Goal: Task Accomplishment & Management: Manage account settings

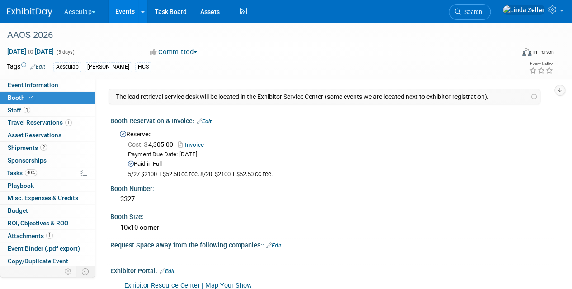
click at [522, 166] on div "Paid in Full" at bounding box center [337, 164] width 419 height 9
click at [482, 14] on span "Search" at bounding box center [471, 12] width 21 height 7
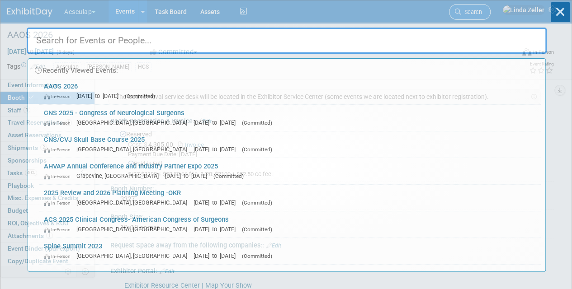
click at [490, 14] on div "Recently Viewed Events: AAOS 2026 In-Person Mar 3, 2026 to Mar 5, 2026 (Committ…" at bounding box center [287, 136] width 520 height 272
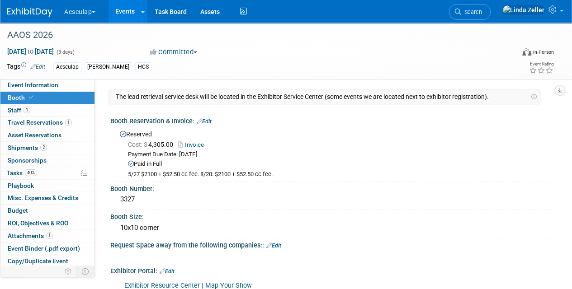
drag, startPoint x: 490, startPoint y: 14, endPoint x: 485, endPoint y: 15, distance: 5.5
click at [485, 15] on link "Search" at bounding box center [470, 12] width 42 height 16
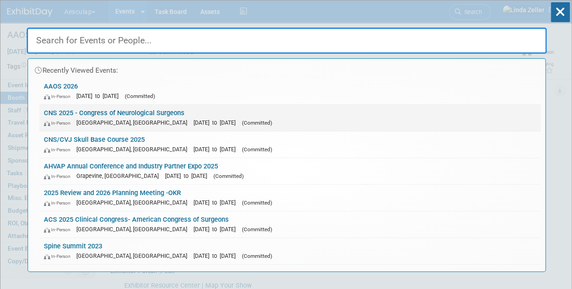
click at [100, 119] on span "[GEOGRAPHIC_DATA], [GEOGRAPHIC_DATA]" at bounding box center [133, 122] width 115 height 7
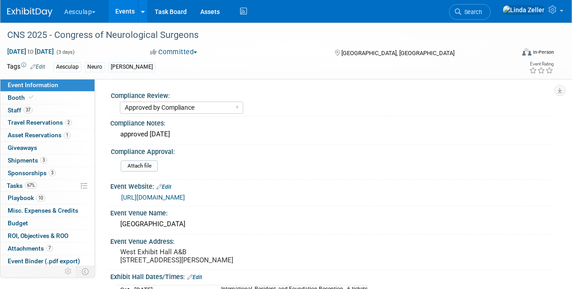
select select "Approved by Compliance"
select select "Neuro"
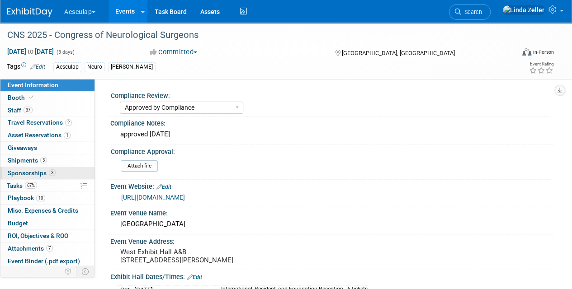
click at [15, 171] on span "Sponsorships 3" at bounding box center [32, 173] width 48 height 7
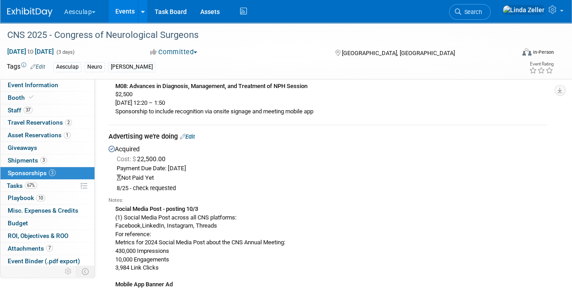
scroll to position [943, 0]
click at [191, 134] on link "Edit" at bounding box center [187, 137] width 15 height 7
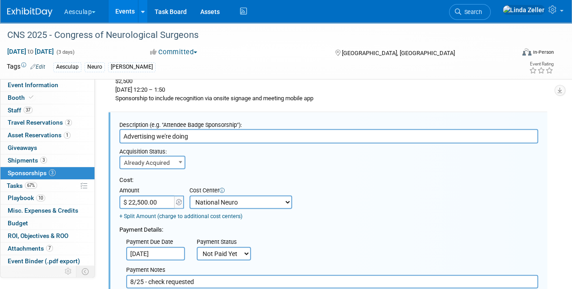
scroll to position [0, 0]
click at [213, 250] on select "Not Paid Yet Partially Paid Paid in Full" at bounding box center [224, 254] width 54 height 14
select select "1"
click at [197, 247] on select "Not Paid Yet Partially Paid Paid in Full" at bounding box center [224, 254] width 54 height 14
click at [204, 275] on input "8/25 - check requested" at bounding box center [332, 282] width 412 height 14
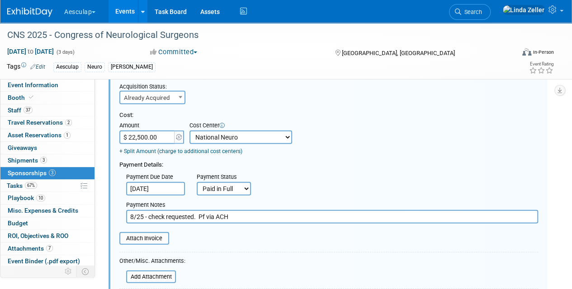
scroll to position [1021, 0]
click at [207, 210] on input "8/25 - check requested. Pf via ACH 8/27" at bounding box center [332, 217] width 412 height 14
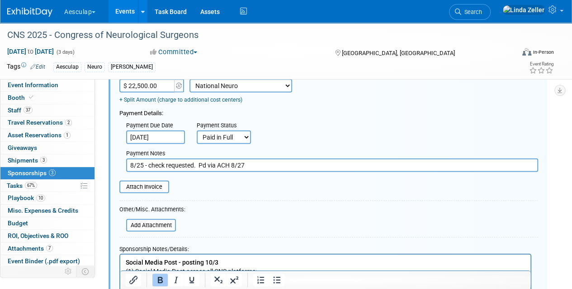
scroll to position [1074, 0]
type input "8/25 - check requested. Pd via ACH 8/27"
click at [140, 181] on input "file" at bounding box center [115, 186] width 108 height 11
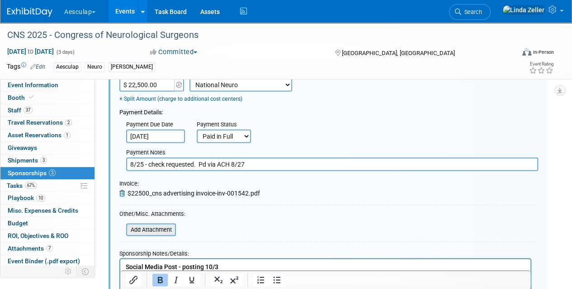
click at [156, 225] on input "file" at bounding box center [121, 230] width 108 height 11
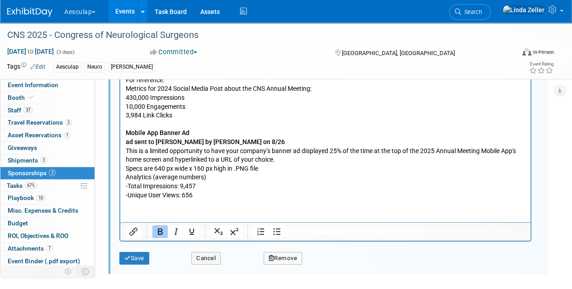
scroll to position [1313, 0]
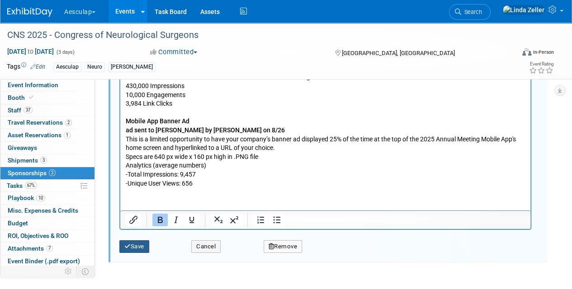
click at [135, 241] on button "Save" at bounding box center [134, 247] width 30 height 13
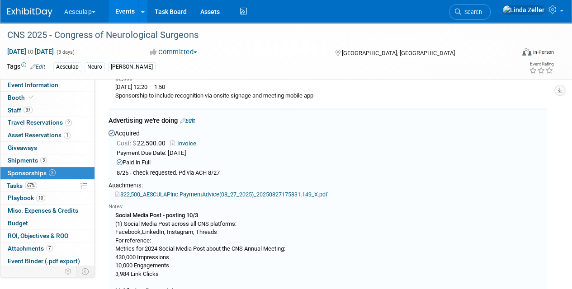
scroll to position [956, 0]
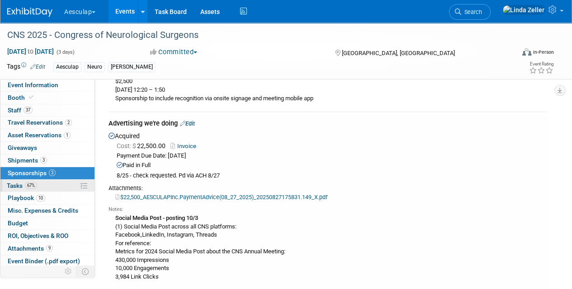
click at [14, 182] on span "Tasks 67%" at bounding box center [22, 185] width 30 height 7
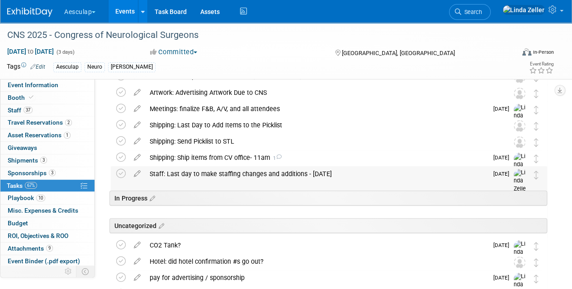
scroll to position [69, 0]
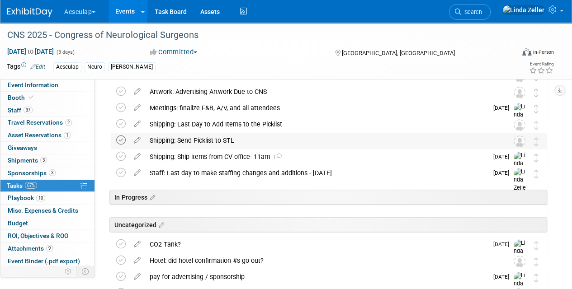
click at [120, 138] on icon at bounding box center [120, 140] width 9 height 9
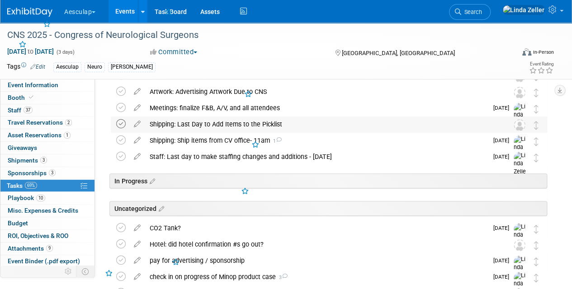
click at [120, 126] on icon at bounding box center [120, 123] width 9 height 9
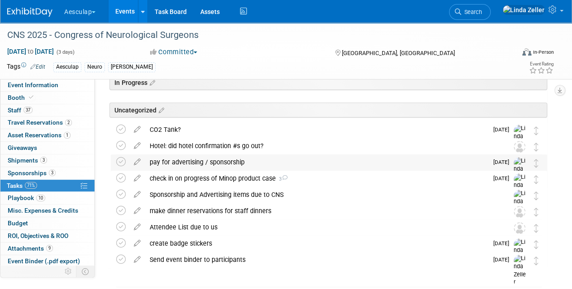
scroll to position [150, 0]
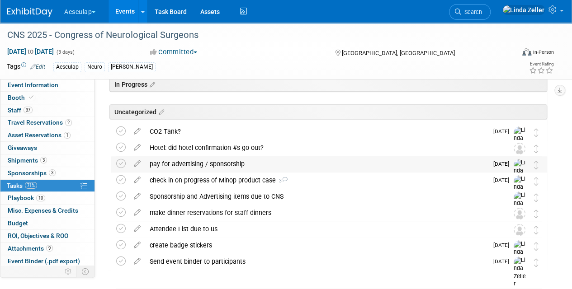
click at [169, 165] on div "pay for advertising / sponsorship" at bounding box center [316, 164] width 343 height 15
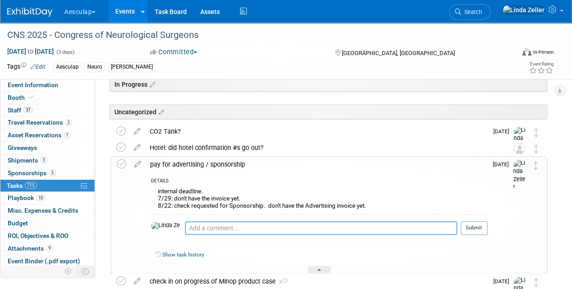
click at [186, 228] on textarea at bounding box center [321, 229] width 272 height 14
type textarea "8/25 - requested check for advertising"
click at [471, 228] on button "Submit" at bounding box center [474, 229] width 27 height 14
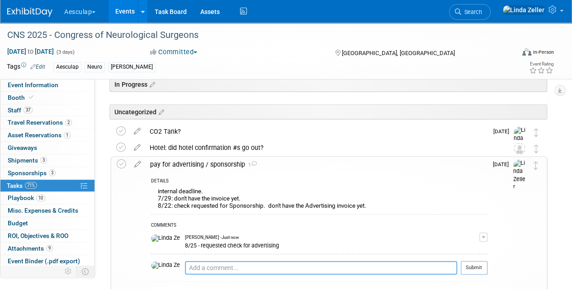
click at [185, 268] on textarea at bounding box center [321, 268] width 272 height 14
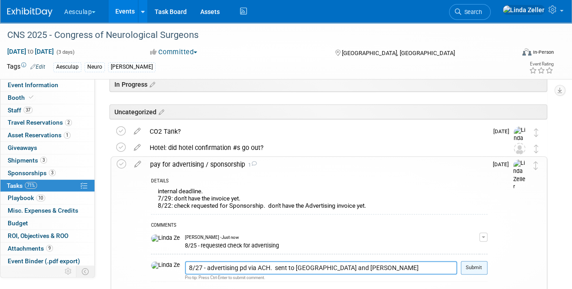
type textarea "8/27 - advertising pd via ACH. sent to Colleen and Margaret"
click at [468, 266] on button "Submit" at bounding box center [474, 268] width 27 height 14
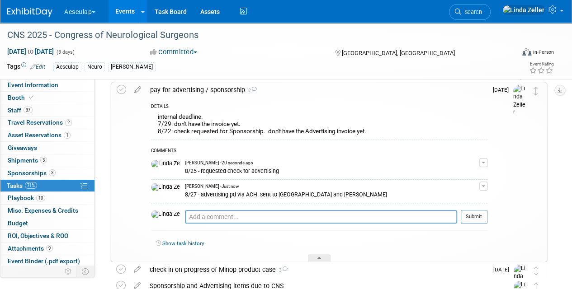
scroll to position [225, 0]
click at [313, 256] on div at bounding box center [319, 258] width 23 height 8
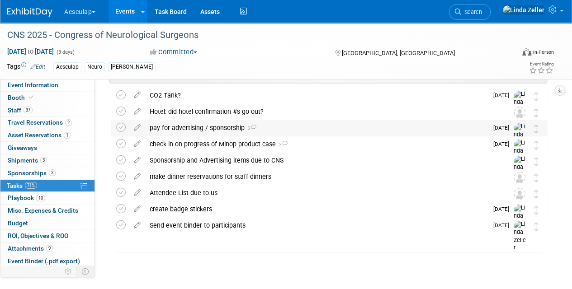
scroll to position [185, 0]
click at [210, 141] on div "check in on progress of Minop product case 3" at bounding box center [316, 144] width 343 height 15
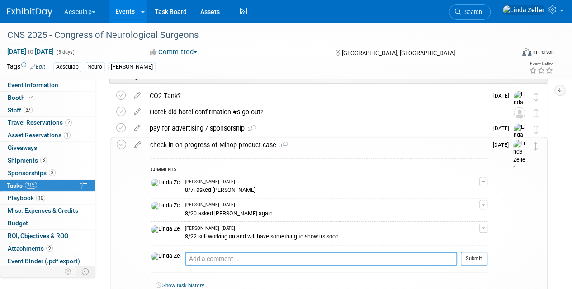
click at [185, 260] on textarea at bounding box center [321, 259] width 272 height 14
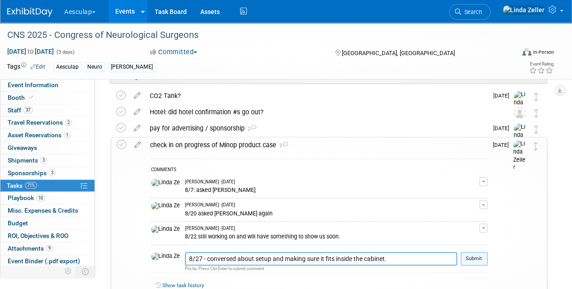
type textarea "8/27 - conversed about setup and making sure it fits inside the cabinet."
click at [474, 258] on button "Submit" at bounding box center [474, 259] width 27 height 14
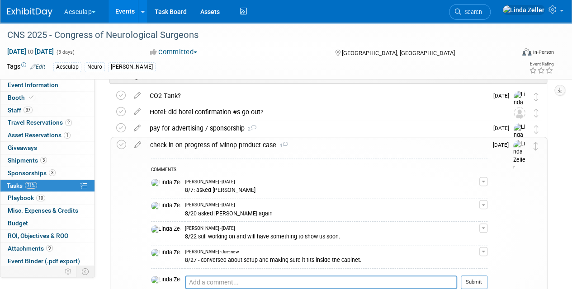
drag, startPoint x: 474, startPoint y: 258, endPoint x: 355, endPoint y: 274, distance: 120.0
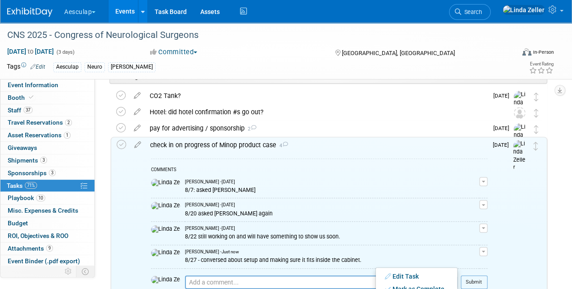
click at [380, 207] on div "Linda Zeller - 7 days ago" at bounding box center [332, 205] width 294 height 6
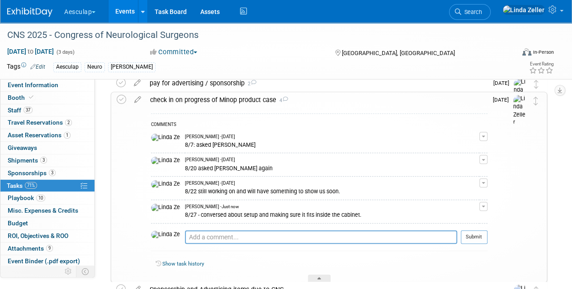
scroll to position [276, 0]
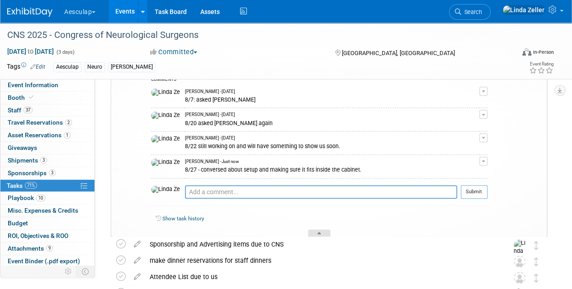
click at [315, 233] on div at bounding box center [319, 234] width 23 height 8
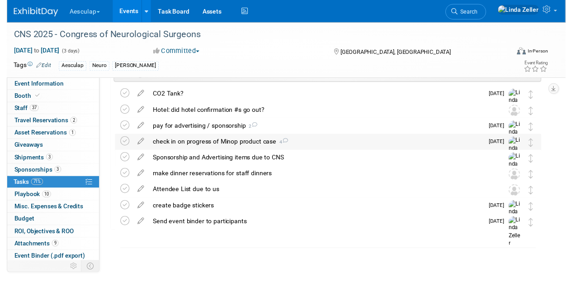
scroll to position [185, 0]
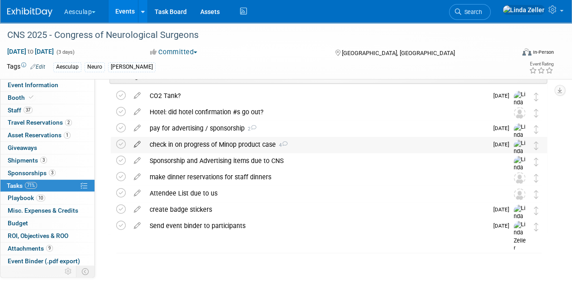
click at [136, 144] on icon at bounding box center [137, 142] width 16 height 11
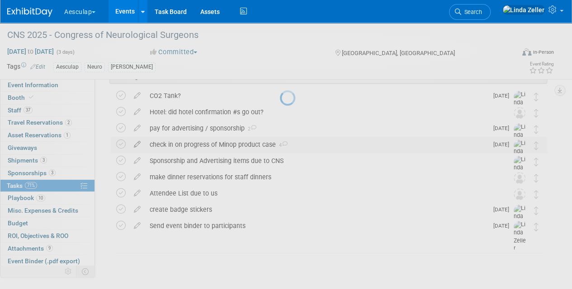
select select "8"
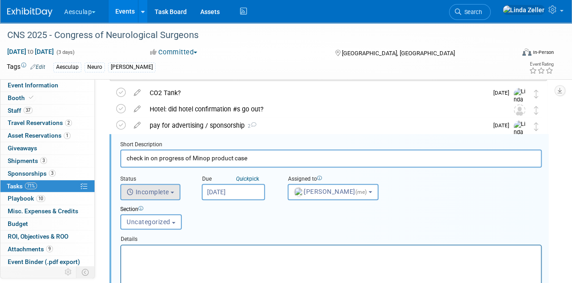
scroll to position [189, 0]
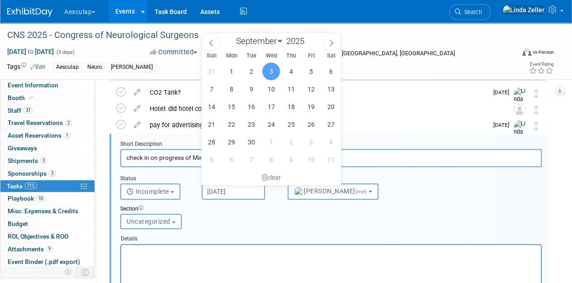
click at [226, 190] on input "Sep 3, 2025" at bounding box center [233, 191] width 63 height 16
click at [254, 105] on span "16" at bounding box center [251, 107] width 18 height 18
type input "Sep 16, 2025"
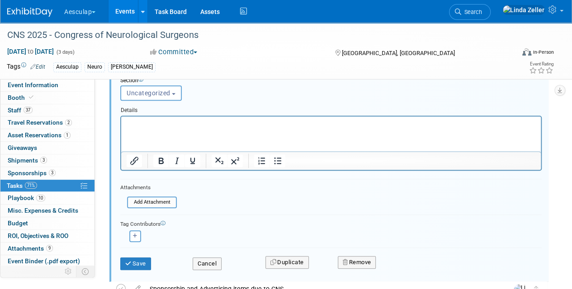
scroll to position [325, 0]
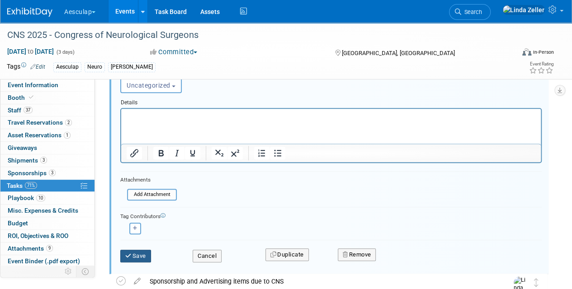
click at [142, 254] on button "Save" at bounding box center [135, 256] width 31 height 13
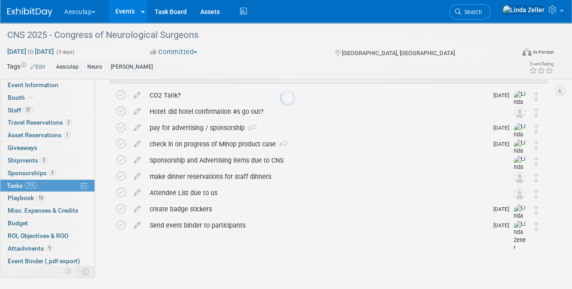
scroll to position [185, 0]
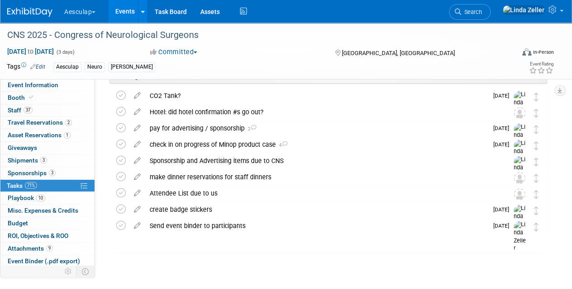
click at [120, 9] on link "Events" at bounding box center [125, 11] width 33 height 23
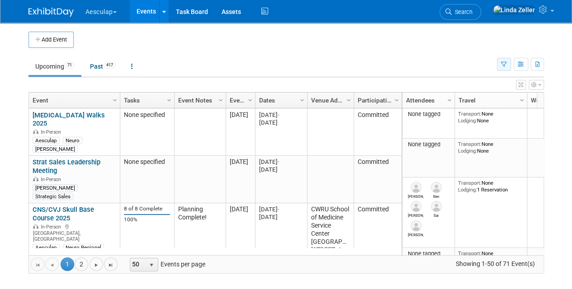
click at [500, 63] on button "button" at bounding box center [504, 64] width 14 height 13
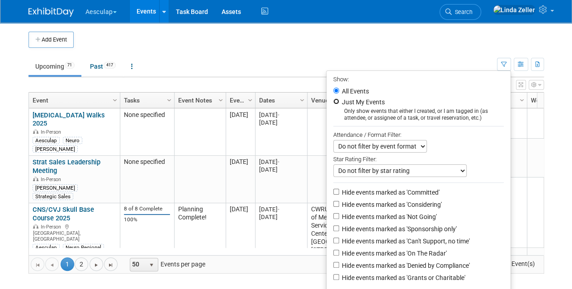
click at [333, 100] on input "Just My Events" at bounding box center [336, 102] width 6 height 6
radio input "true"
click at [333, 216] on input "Hide events marked as 'Not Going'" at bounding box center [336, 217] width 6 height 6
checkbox input "true"
click at [333, 242] on input "Hide events marked as 'Can't Support, no time'" at bounding box center [336, 241] width 6 height 6
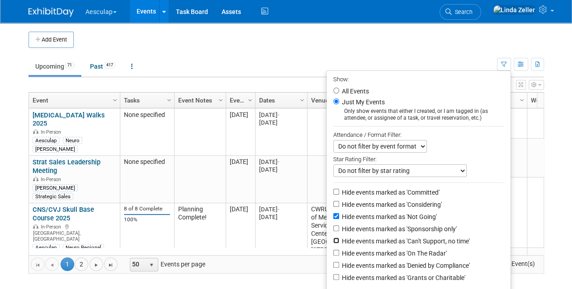
checkbox input "true"
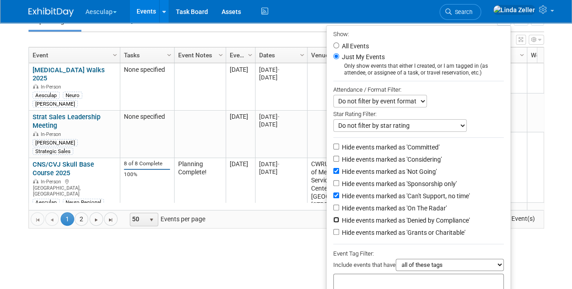
click at [333, 221] on input "Hide events marked as 'Denied by Compliance'" at bounding box center [336, 220] width 6 height 6
checkbox input "true"
click at [333, 230] on input "Hide events marked as 'Grants or Charitable'" at bounding box center [336, 232] width 6 height 6
checkbox input "true"
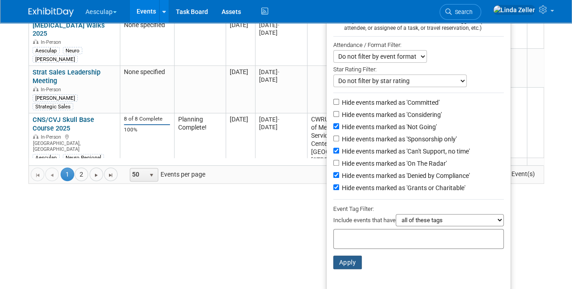
click at [338, 261] on button "Apply" at bounding box center [347, 263] width 29 height 14
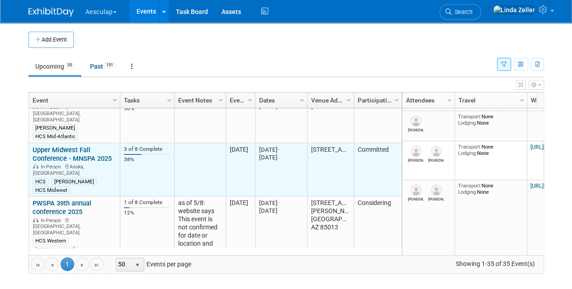
scroll to position [326, 0]
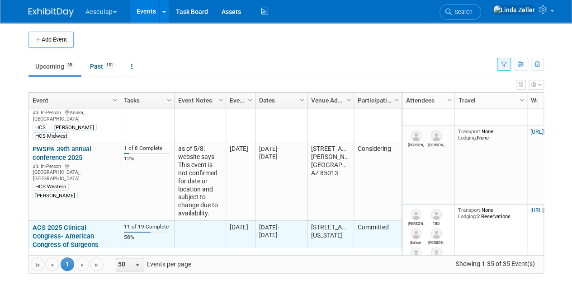
click at [65, 224] on link "ACS 2025 Clinical Congress- American Congress of Surgeons" at bounding box center [66, 236] width 66 height 25
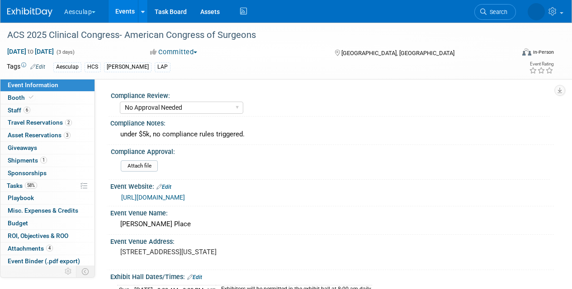
select select "No Approval Needed"
select select "HCS"
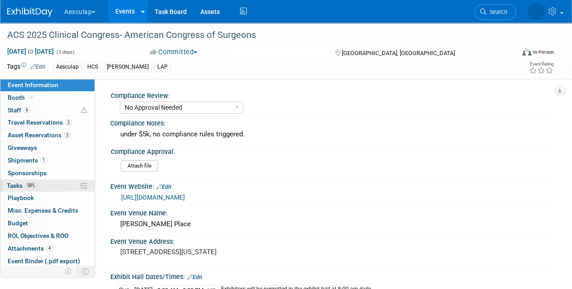
click at [21, 183] on span "Tasks 58%" at bounding box center [22, 185] width 30 height 7
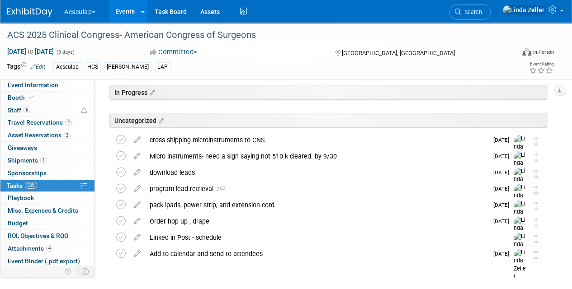
scroll to position [45, 0]
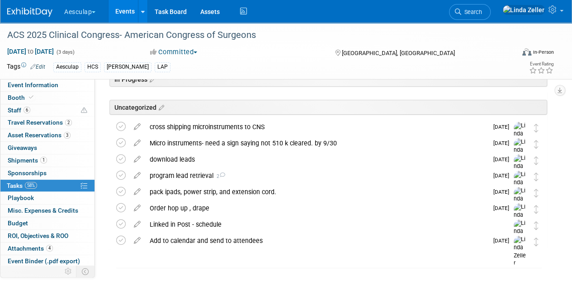
click at [123, 11] on link "Events" at bounding box center [125, 11] width 33 height 23
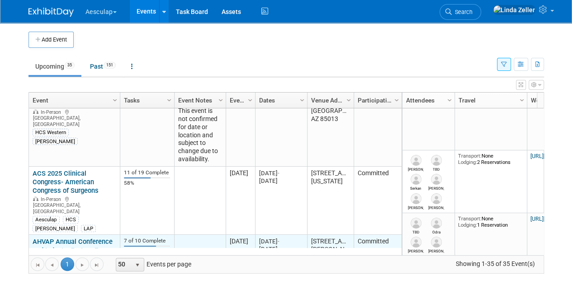
scroll to position [434, 0]
